Goal: Contribute content: Add original content to the website for others to see

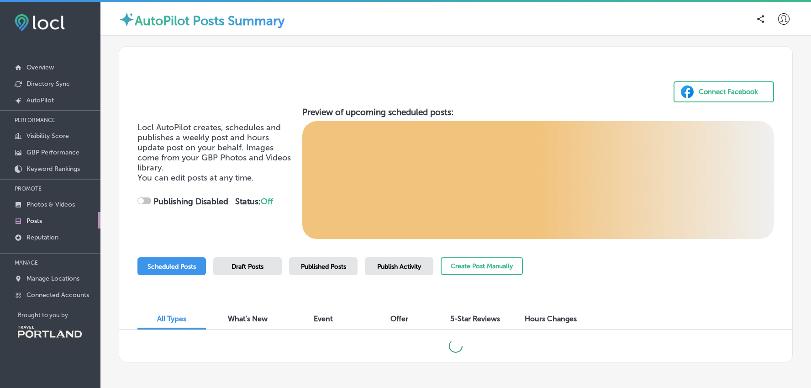
scroll to position [2, 0]
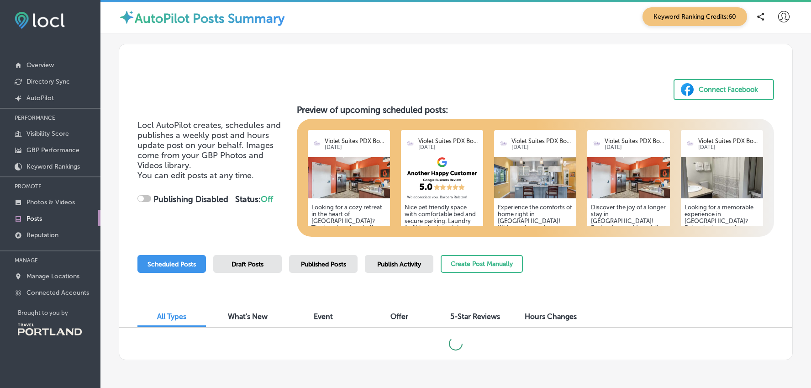
click at [322, 211] on h5 "Looking for a cozy retreat in the heart of [GEOGRAPHIC_DATA]? The boutique hote…" at bounding box center [348, 255] width 75 height 103
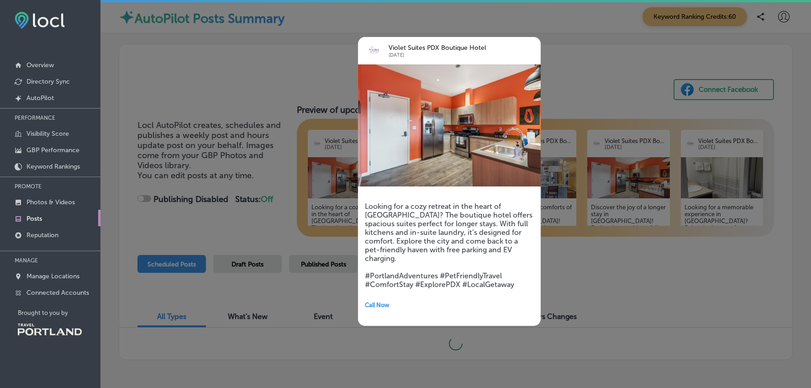
checkbox input "true"
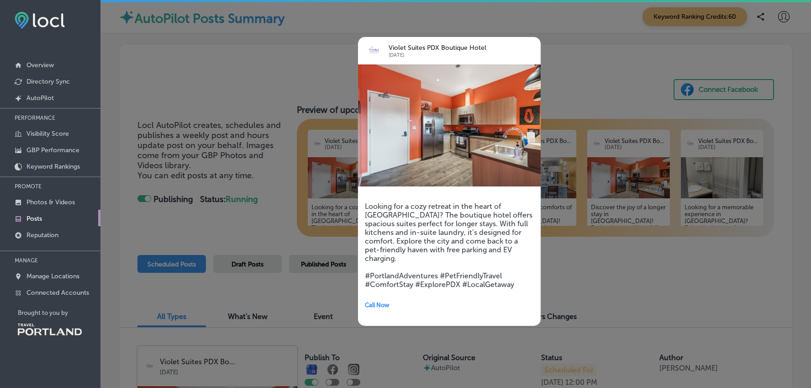
click at [318, 248] on div at bounding box center [405, 194] width 811 height 388
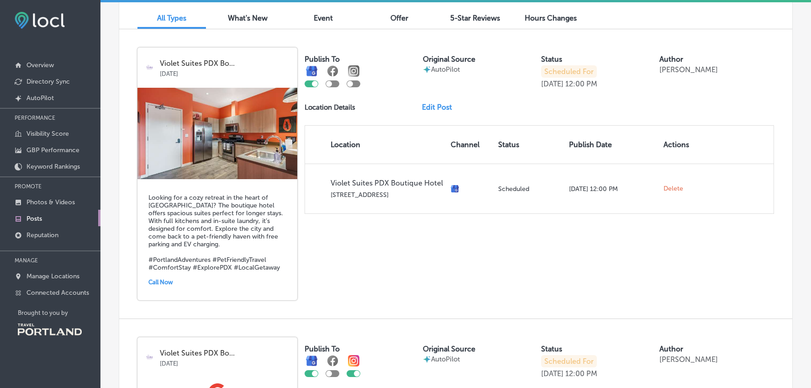
scroll to position [299, 0]
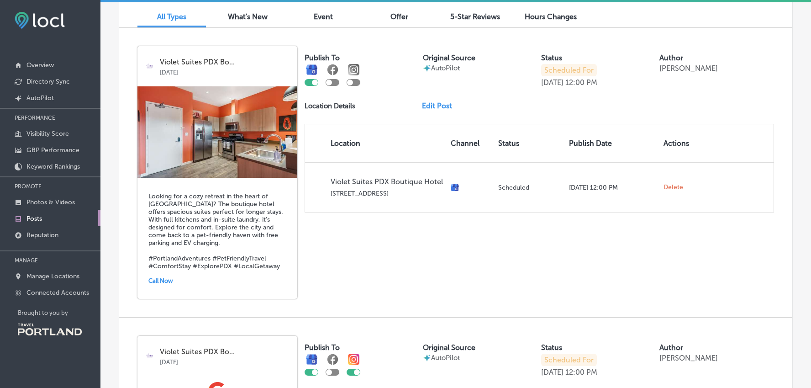
click at [437, 108] on link "Edit Post" at bounding box center [440, 105] width 37 height 9
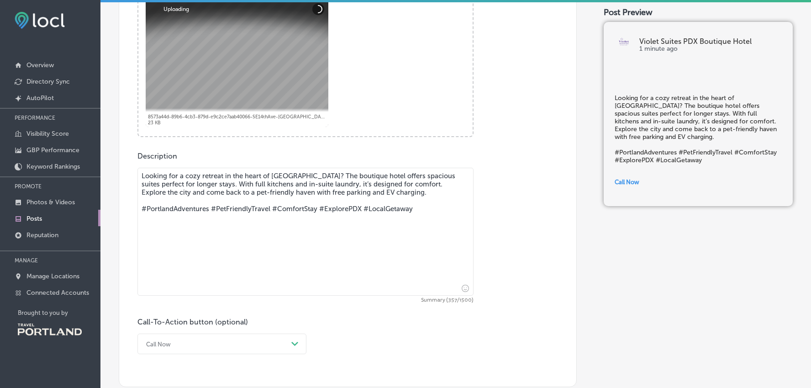
scroll to position [333, 0]
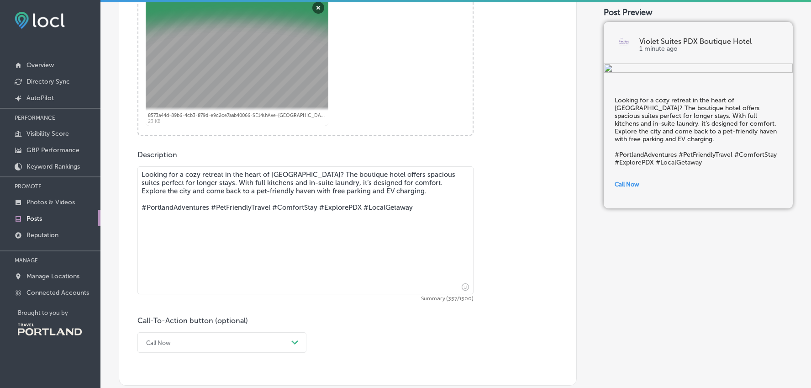
drag, startPoint x: 360, startPoint y: 173, endPoint x: 304, endPoint y: 172, distance: 56.6
click at [303, 171] on textarea "Looking for a cozy retreat in the heart of [GEOGRAPHIC_DATA]? The boutique hote…" at bounding box center [305, 230] width 336 height 128
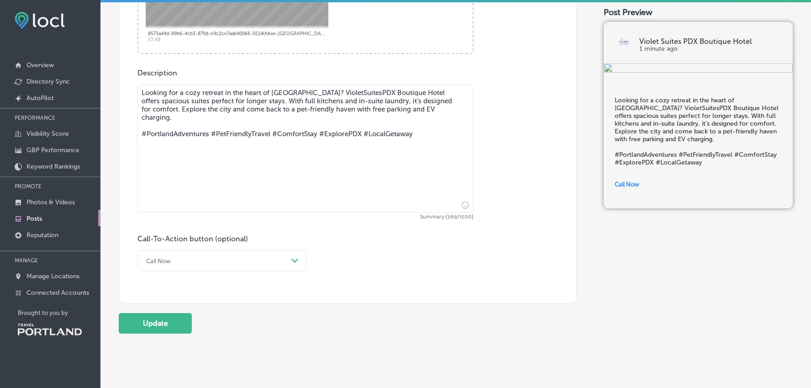
scroll to position [440, 0]
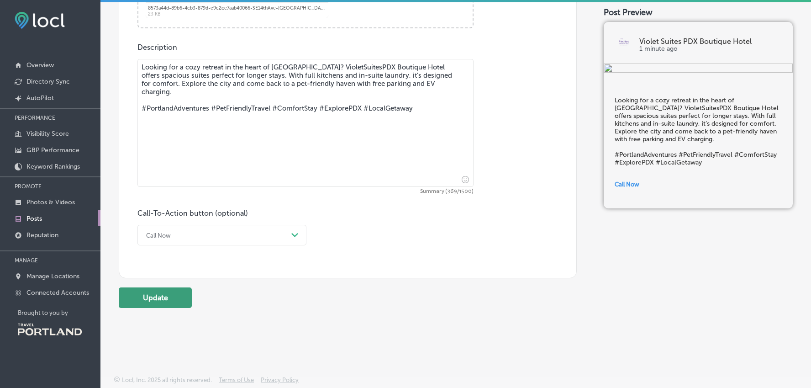
type textarea "Looking for a cozy retreat in the heart of [GEOGRAPHIC_DATA]? VioletSuitesPDX B…"
click at [160, 292] on button "Update" at bounding box center [155, 297] width 73 height 21
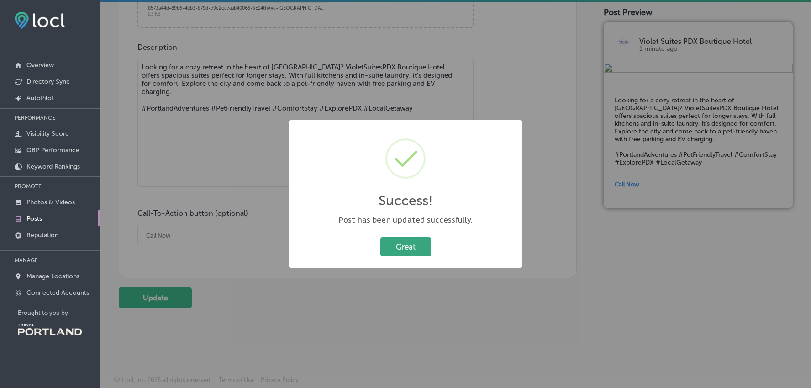
click at [390, 248] on button "Great" at bounding box center [405, 246] width 51 height 19
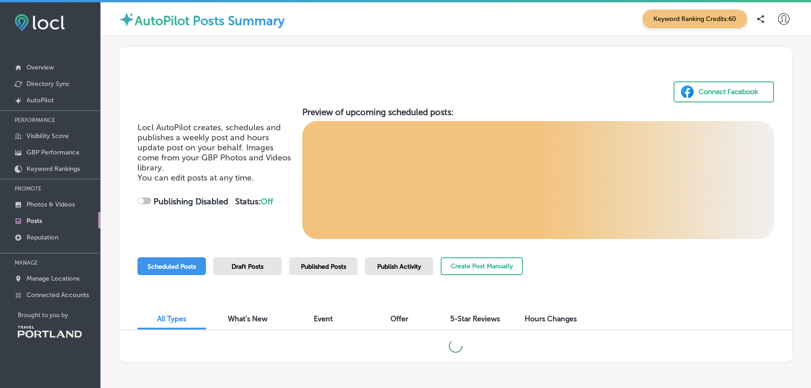
checkbox input "true"
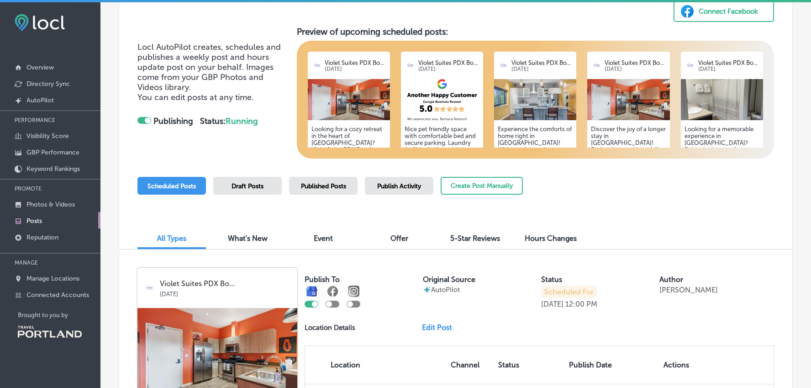
scroll to position [81, 0]
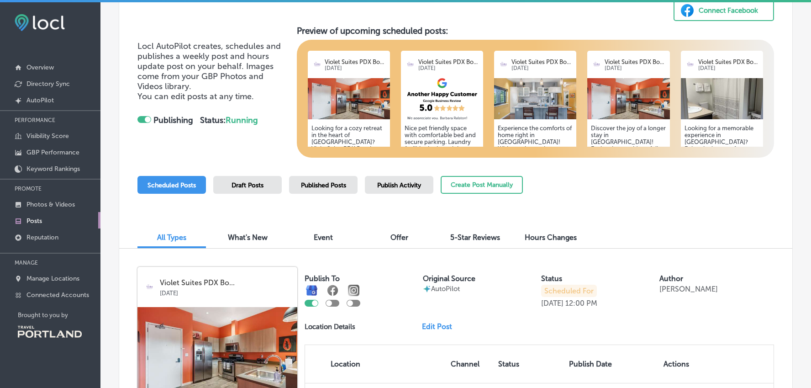
click at [356, 303] on div at bounding box center [354, 302] width 14 height 7
checkbox input "true"
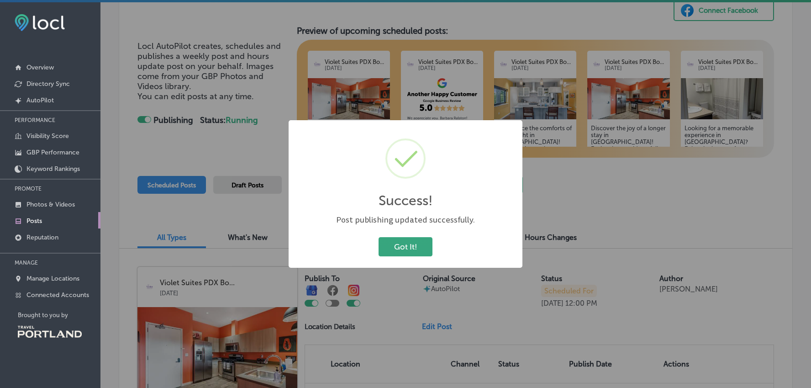
click at [401, 248] on button "Got It!" at bounding box center [405, 246] width 54 height 19
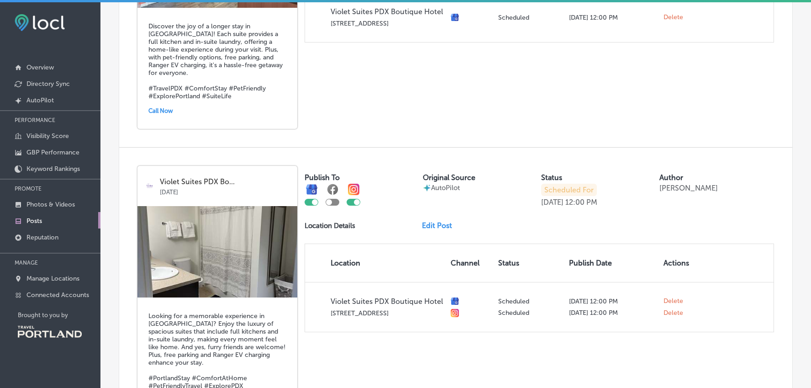
scroll to position [1319, 0]
